Goal: Task Accomplishment & Management: Complete application form

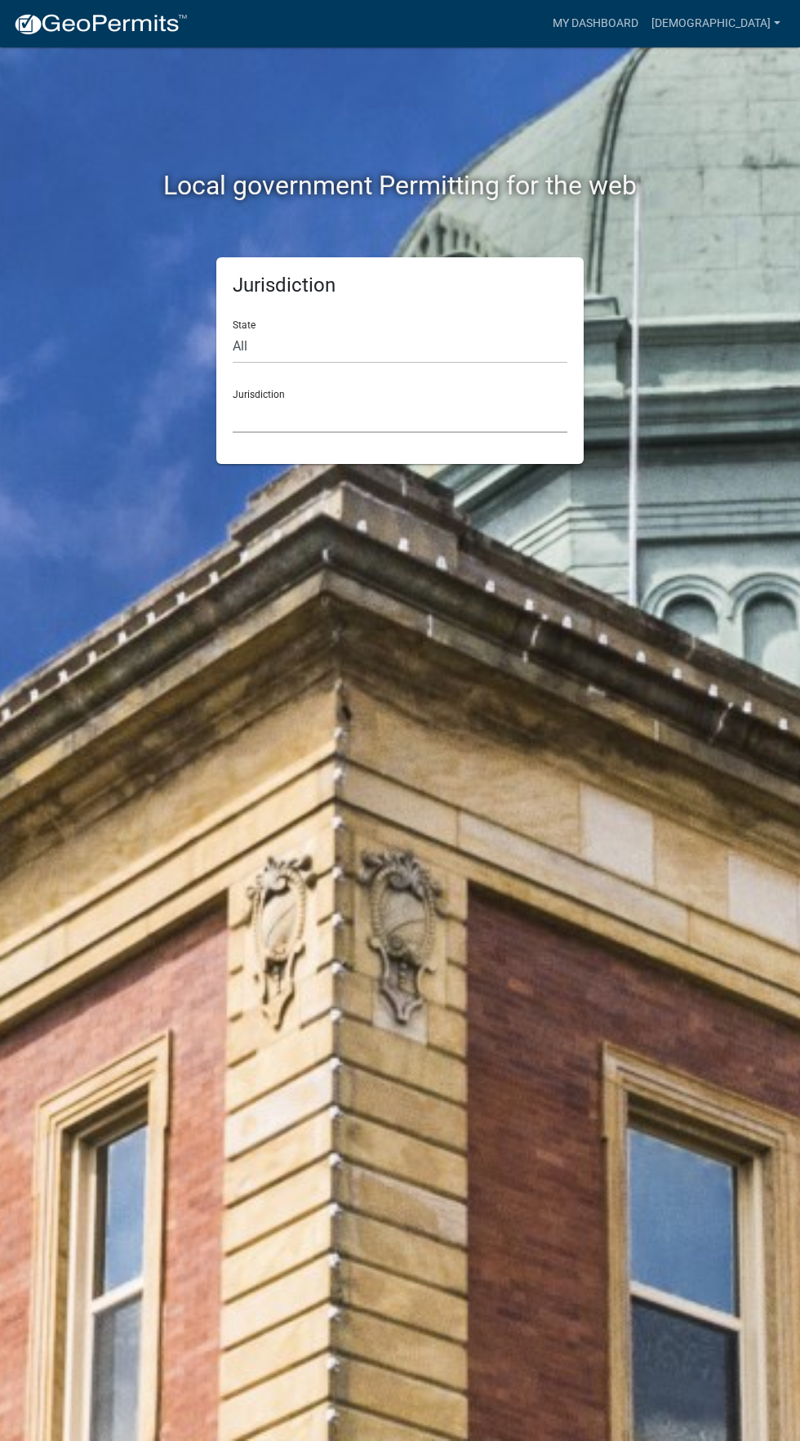
click at [479, 419] on select "[GEOGRAPHIC_DATA], [US_STATE] [GEOGRAPHIC_DATA], [US_STATE][PERSON_NAME][GEOGRA…" at bounding box center [400, 415] width 335 height 33
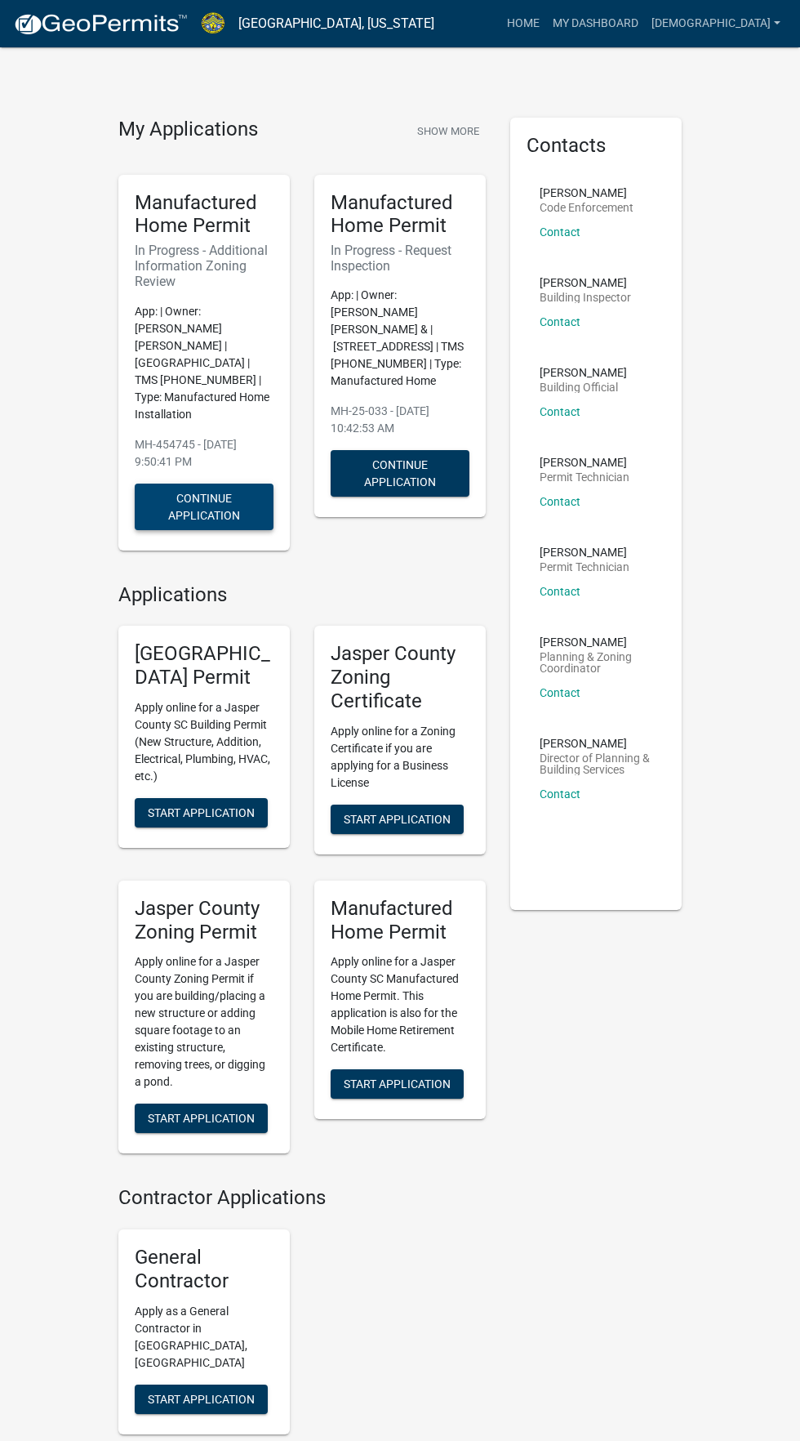
click at [191, 489] on button "Continue Application" at bounding box center [204, 507] width 139 height 47
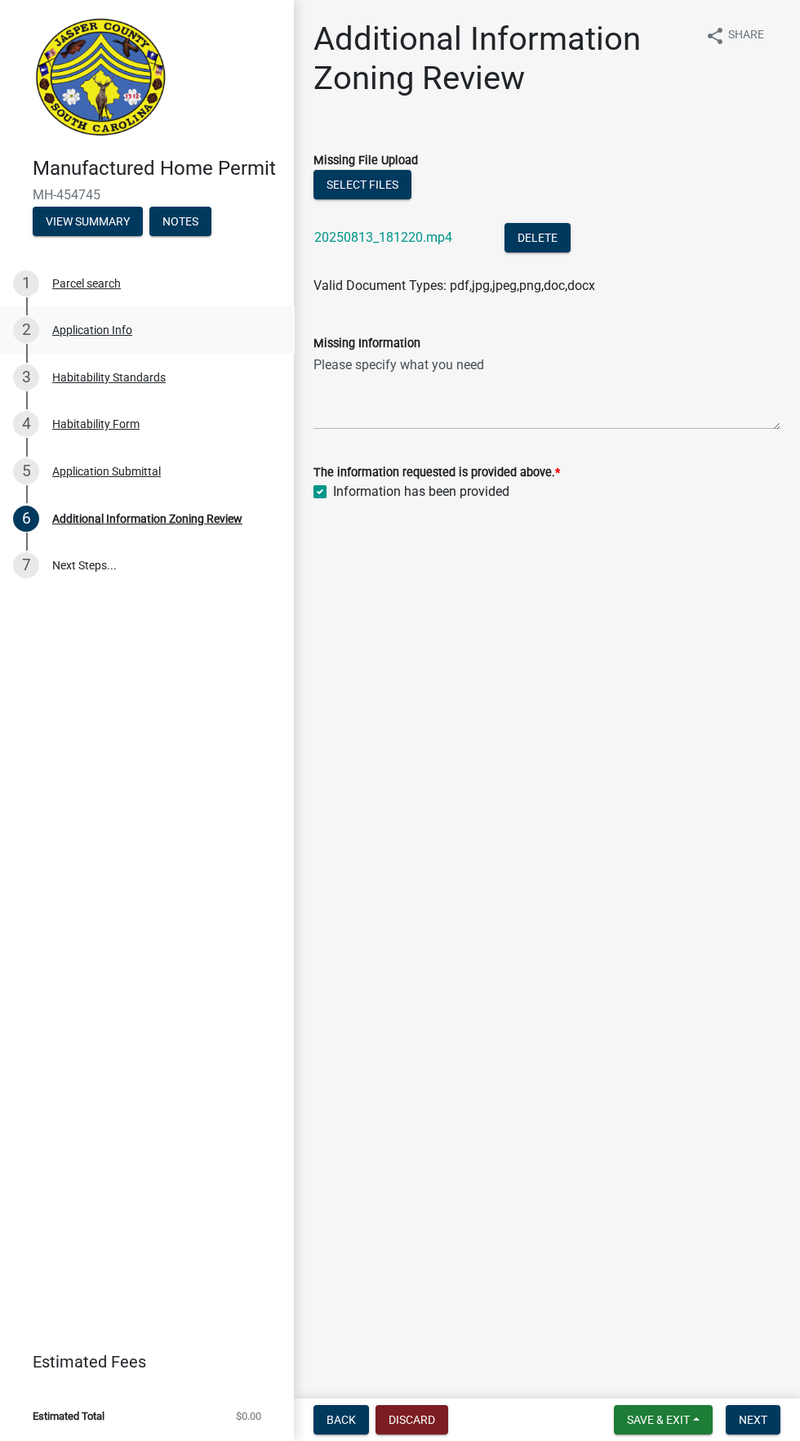
click at [119, 332] on div "Application Info" at bounding box center [92, 329] width 80 height 11
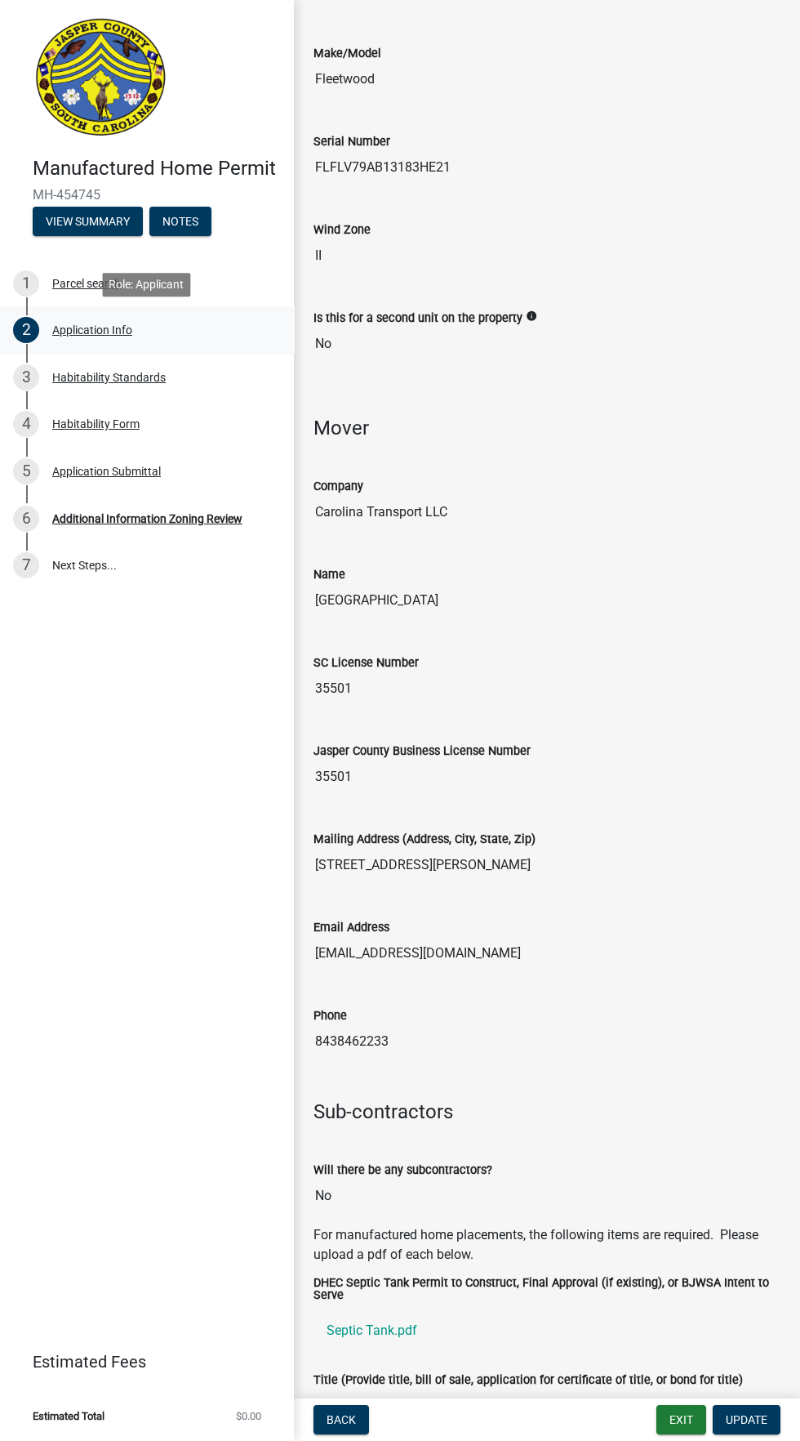
scroll to position [3300, 0]
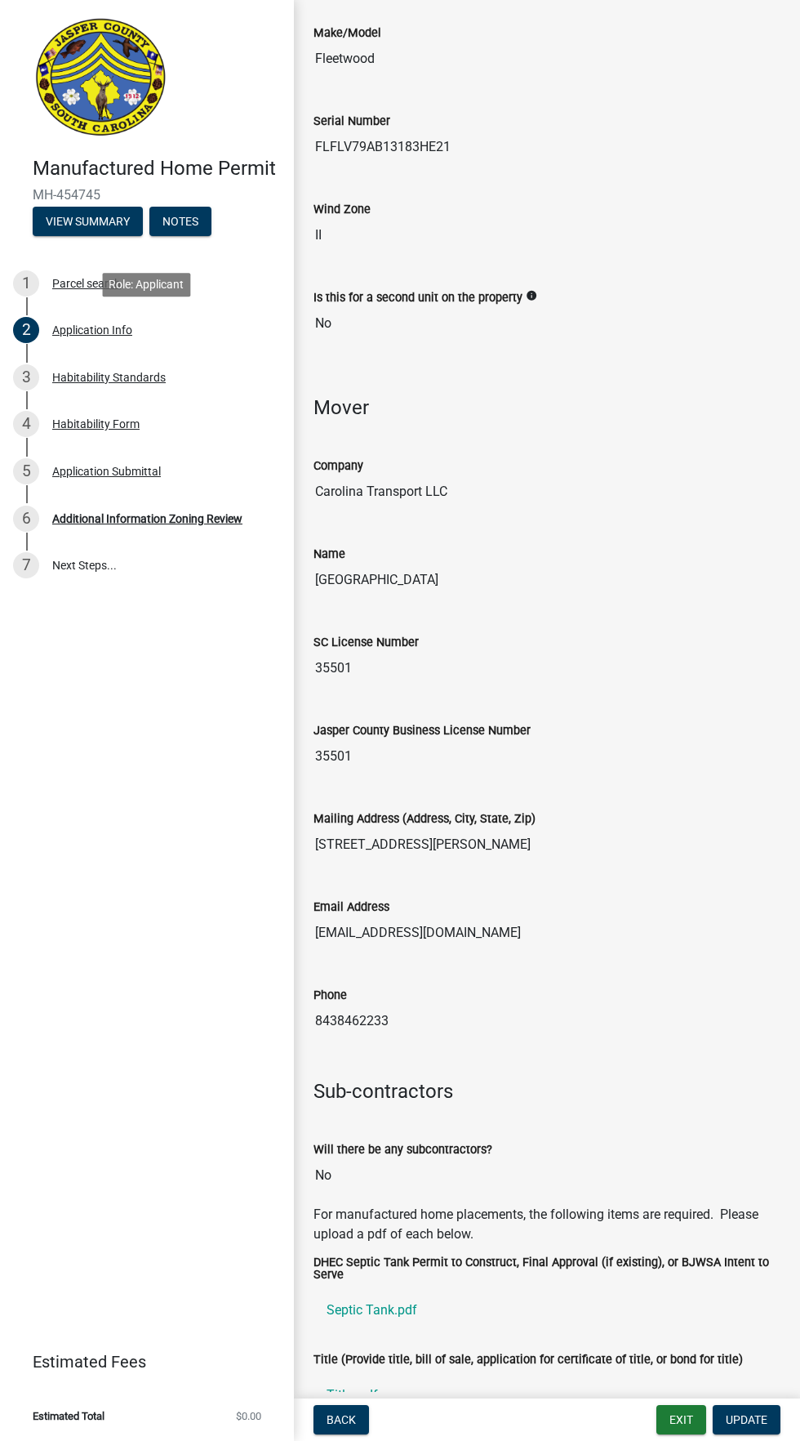
click at [493, 475] on input "Carolina Transport LLC" at bounding box center [547, 491] width 467 height 33
click at [552, 481] on input "Carolina Transport LLC" at bounding box center [547, 491] width 467 height 33
click at [457, 475] on input "Carolina Transport LLC" at bounding box center [547, 491] width 467 height 33
click at [560, 475] on input "Carolina Transport LLC" at bounding box center [547, 491] width 467 height 33
click at [742, 1423] on span "Update" at bounding box center [747, 1419] width 42 height 13
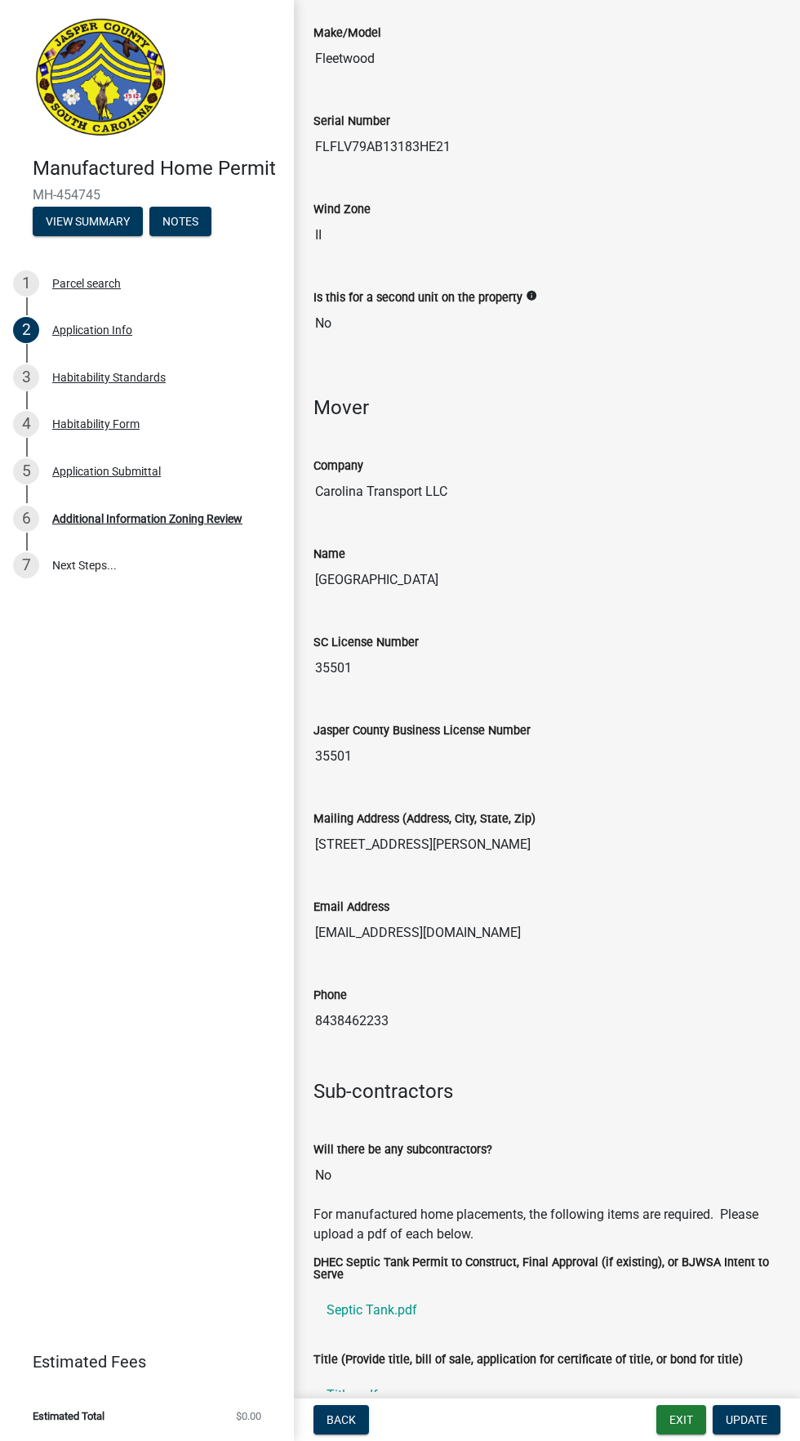
click at [515, 475] on input "Carolina Transport LLC" at bounding box center [547, 491] width 467 height 33
click at [448, 475] on input "Carolina Transport LLC" at bounding box center [547, 491] width 467 height 33
click at [181, 1183] on div "Manufactured Home Permit MH-454745 View Summary Notes 1 Parcel search 2 Applica…" at bounding box center [147, 720] width 294 height 1441
click at [475, 475] on input "Carolina Transport LLC" at bounding box center [547, 491] width 467 height 33
